Goal: Go to known website: Go to known website

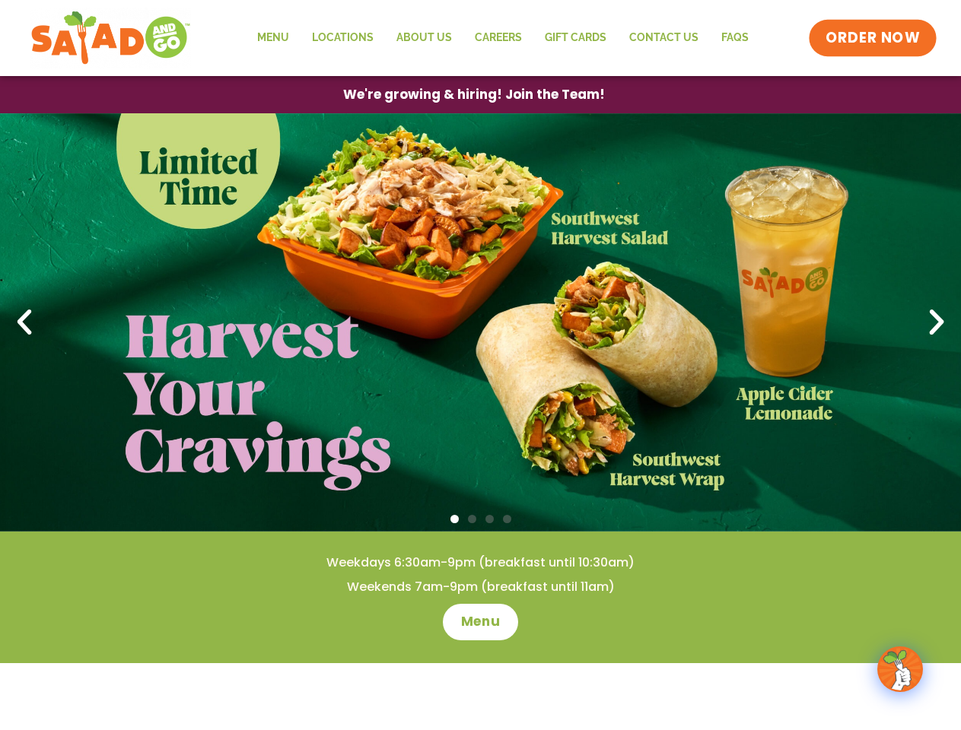
click at [873, 38] on span "ORDER NOW" at bounding box center [872, 38] width 94 height 20
click at [473, 94] on span "We're growing & hiring! Join the Team!" at bounding box center [474, 94] width 236 height 11
click at [480, 520] on div at bounding box center [480, 520] width 961 height 16
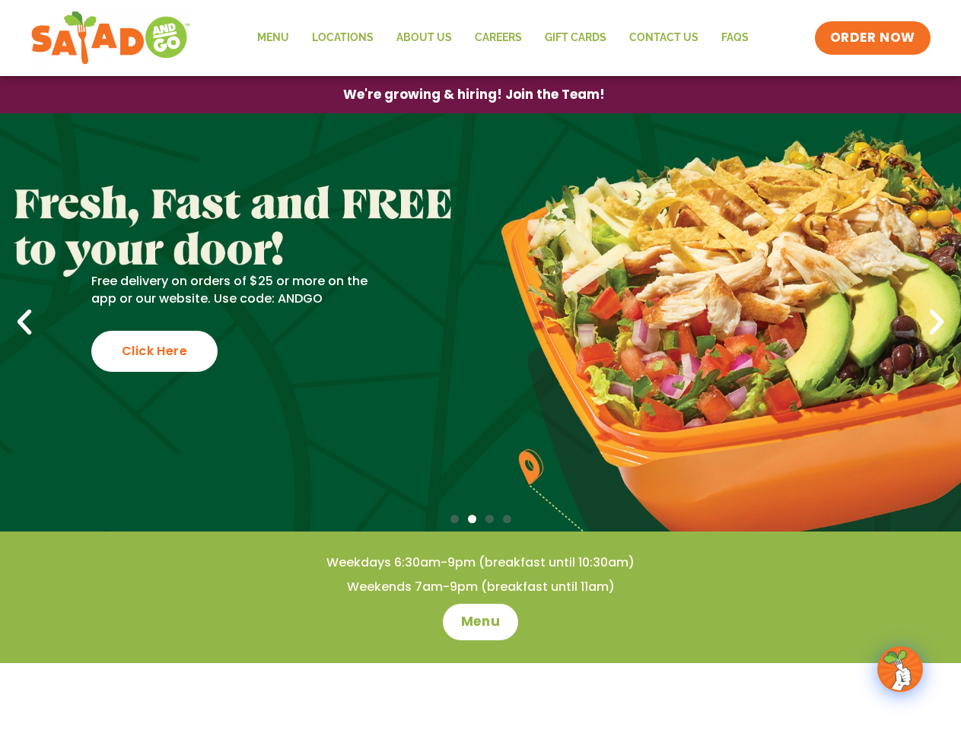
click at [454, 519] on span "Go to slide 1" at bounding box center [454, 519] width 8 height 8
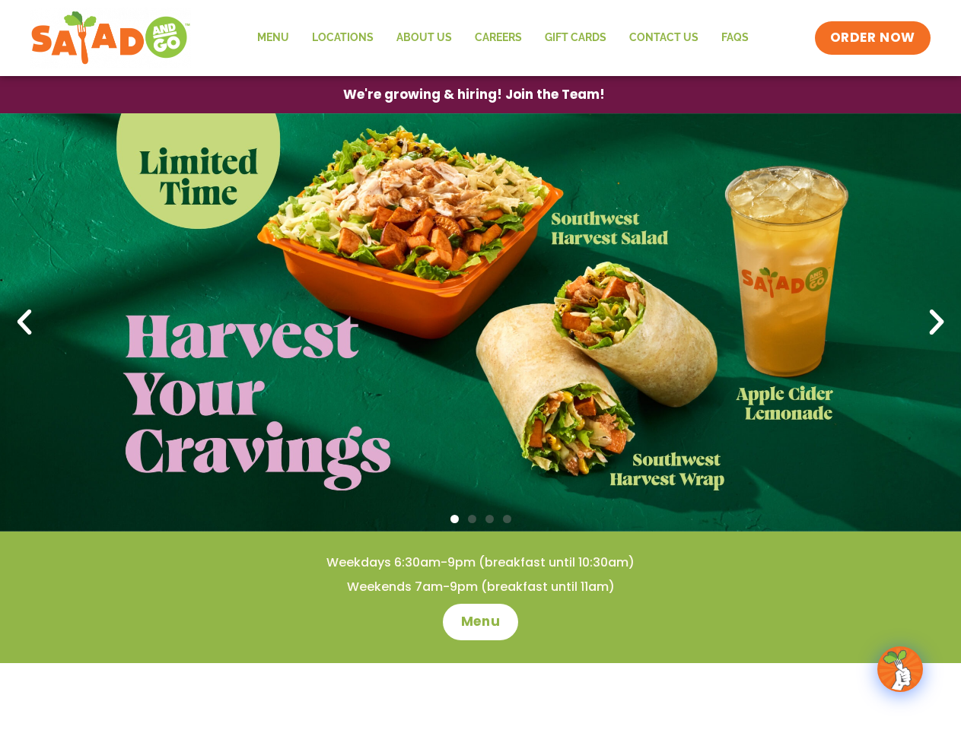
click at [472, 519] on span "Go to slide 2" at bounding box center [472, 519] width 8 height 8
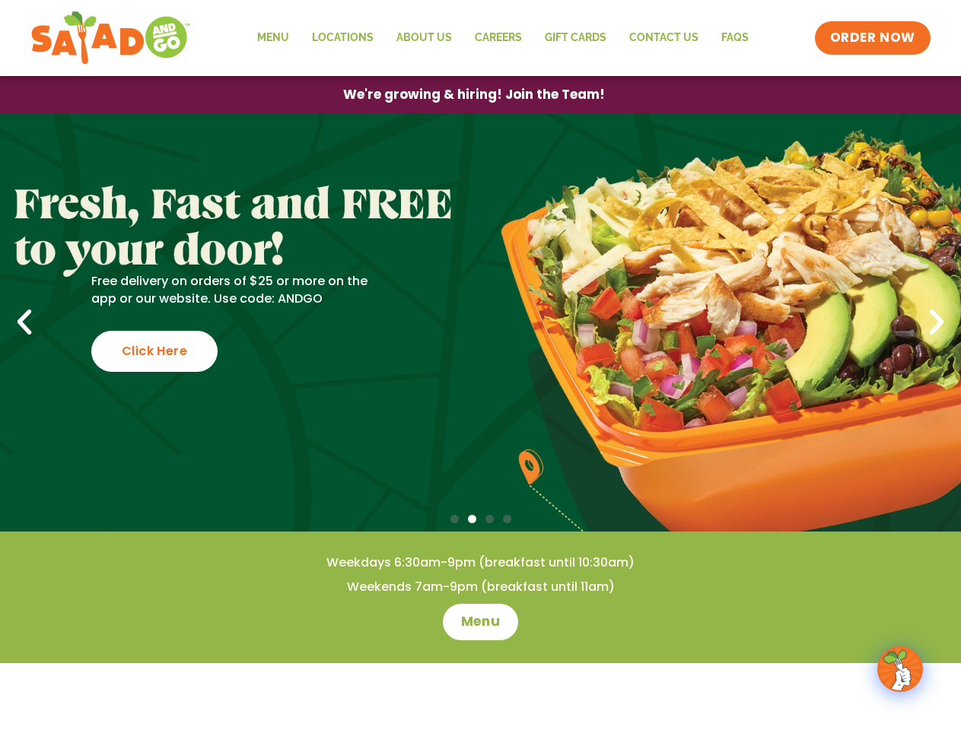
click at [489, 519] on span "Go to slide 3" at bounding box center [489, 519] width 8 height 8
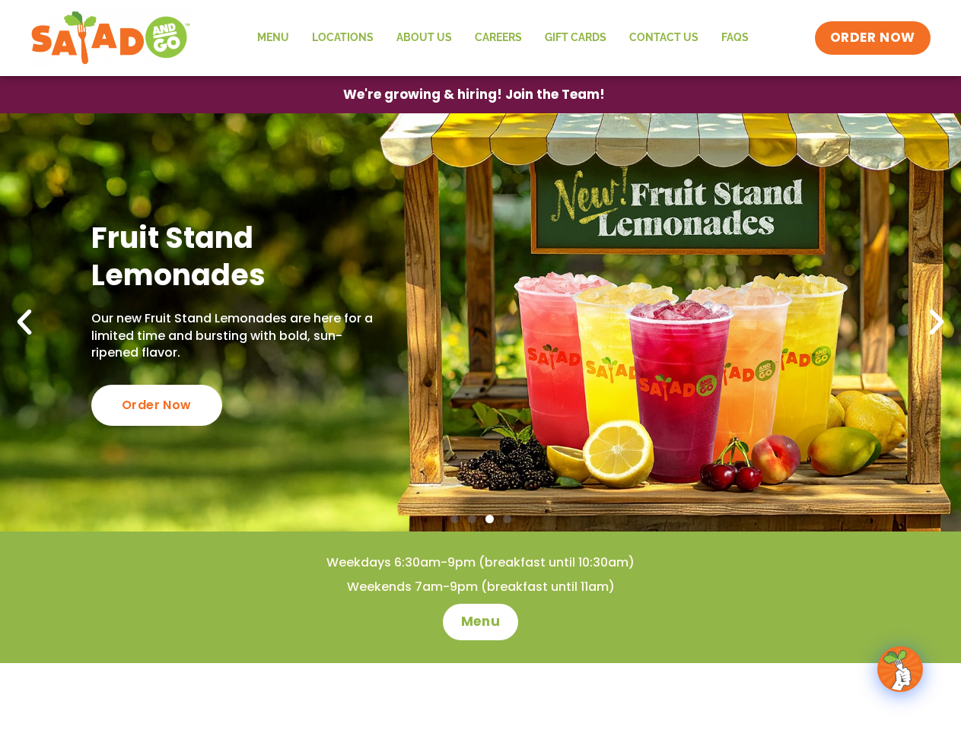
click at [507, 519] on span "Go to slide 4" at bounding box center [507, 519] width 8 height 8
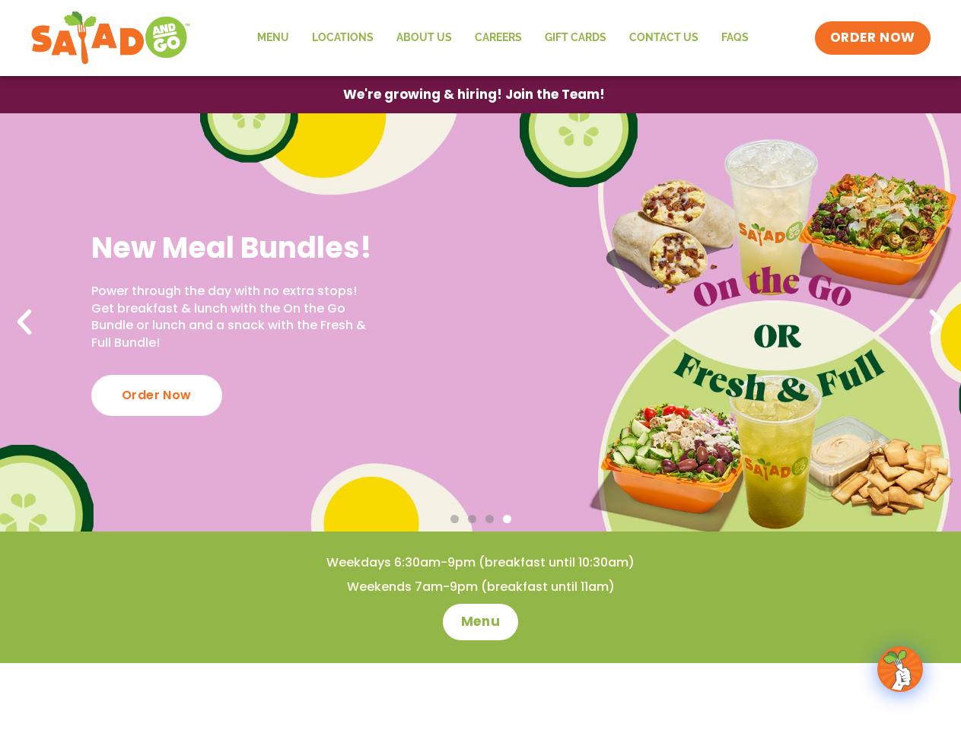
click at [24, 323] on icon "Previous slide" at bounding box center [24, 322] width 33 height 33
